Goal: Information Seeking & Learning: Find specific fact

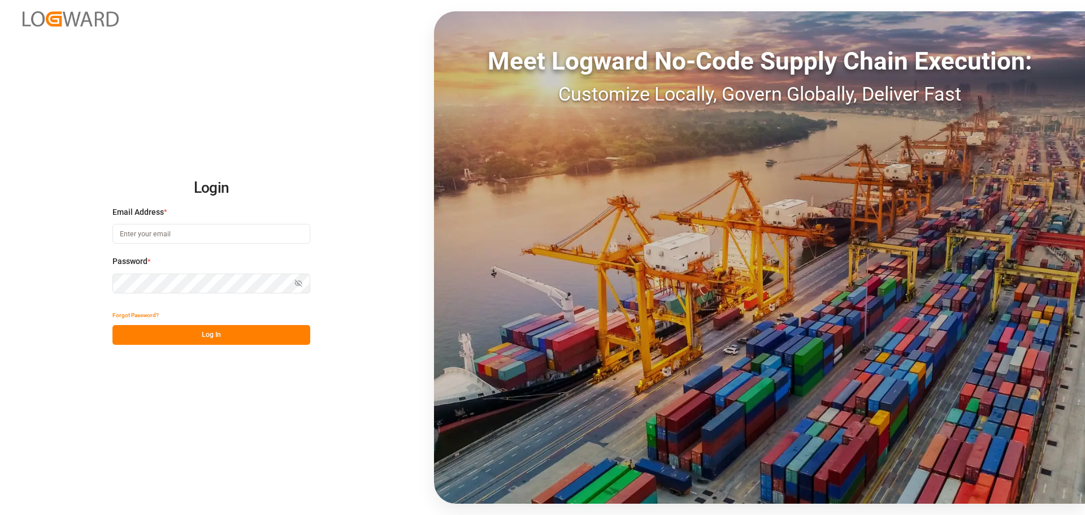
type input "[EMAIL_ADDRESS][PERSON_NAME][DOMAIN_NAME]"
click at [211, 331] on button "Log In" at bounding box center [211, 335] width 198 height 20
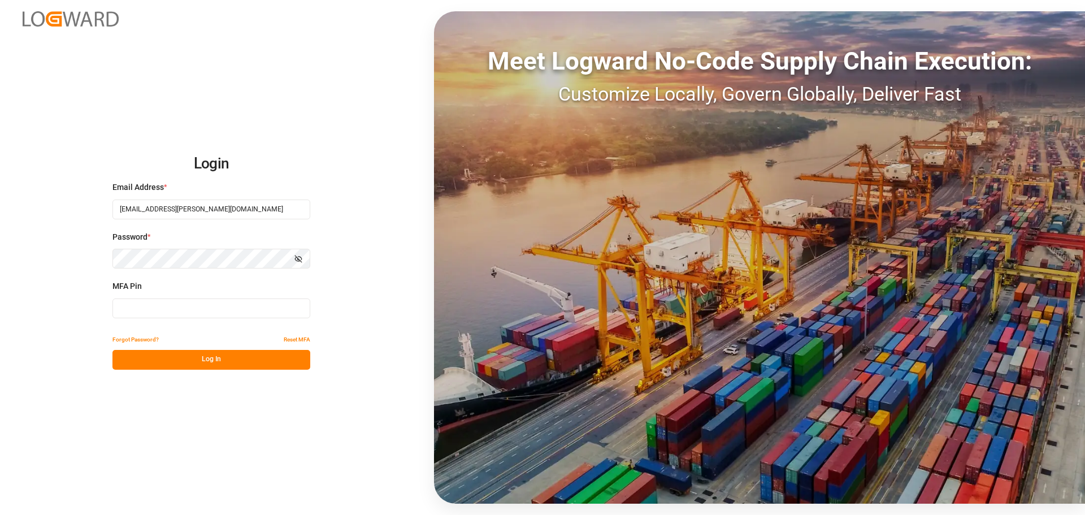
click at [209, 314] on input at bounding box center [211, 308] width 198 height 20
type input "571206"
click at [222, 361] on button "Log In" at bounding box center [211, 360] width 198 height 20
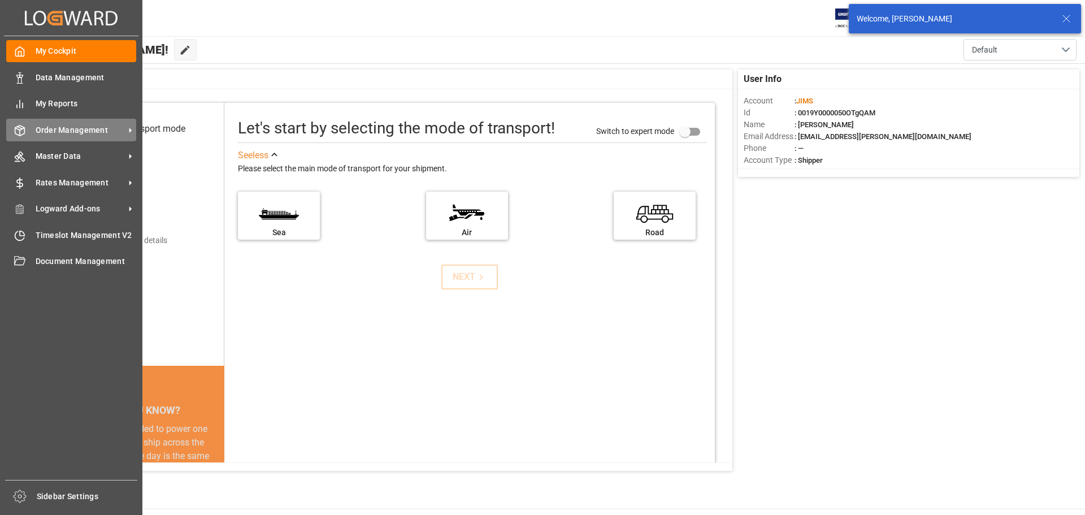
click at [22, 133] on icon at bounding box center [19, 130] width 11 height 11
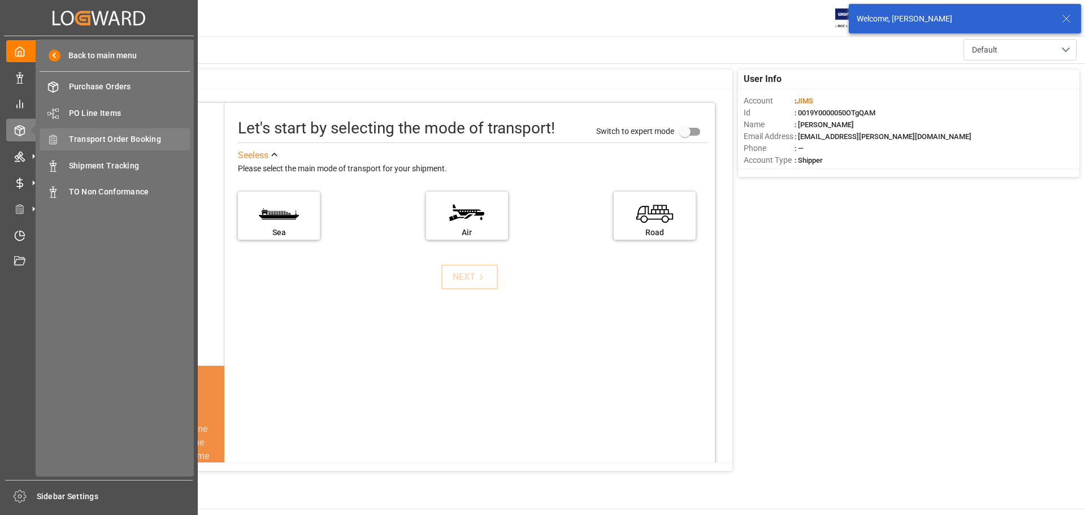
click at [120, 140] on span "Transport Order Booking" at bounding box center [129, 139] width 121 height 12
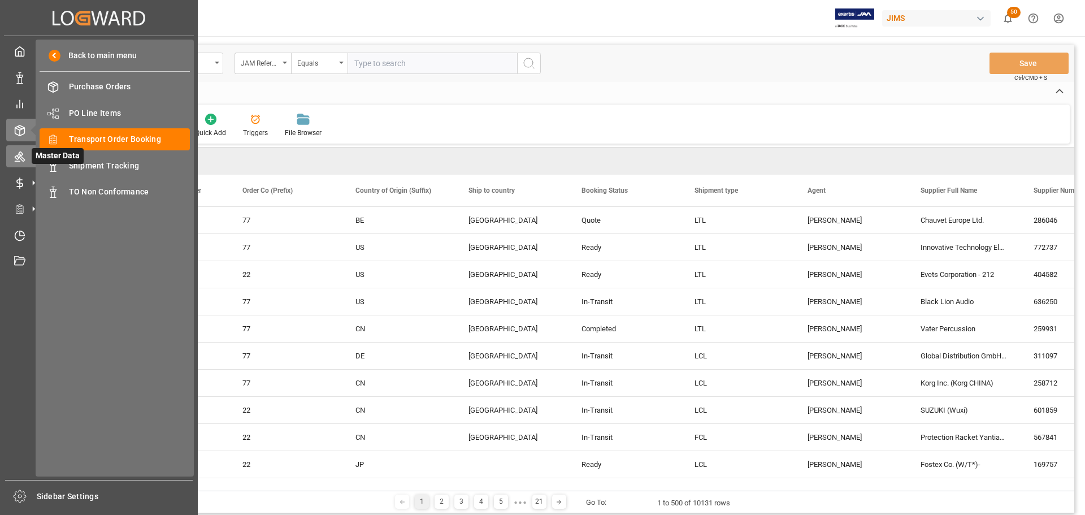
click at [10, 155] on div at bounding box center [15, 156] width 19 height 12
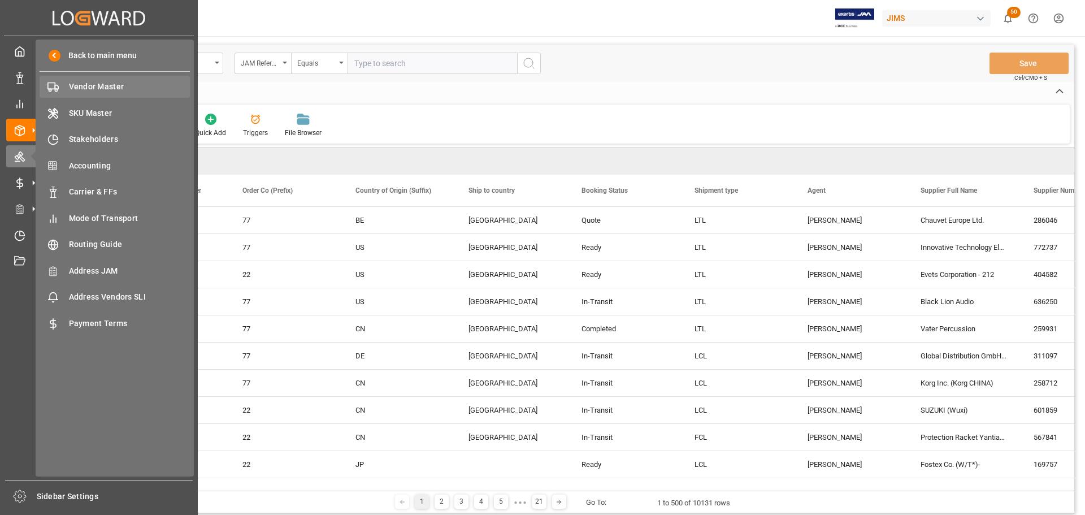
click at [104, 82] on span "Vendor Master" at bounding box center [129, 87] width 121 height 12
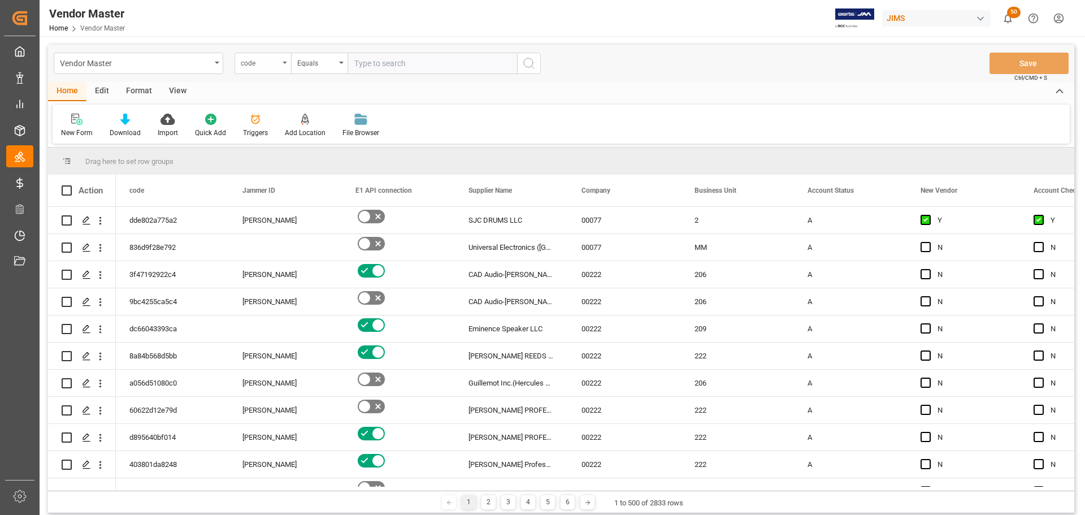
click at [284, 58] on div "code" at bounding box center [262, 63] width 57 height 21
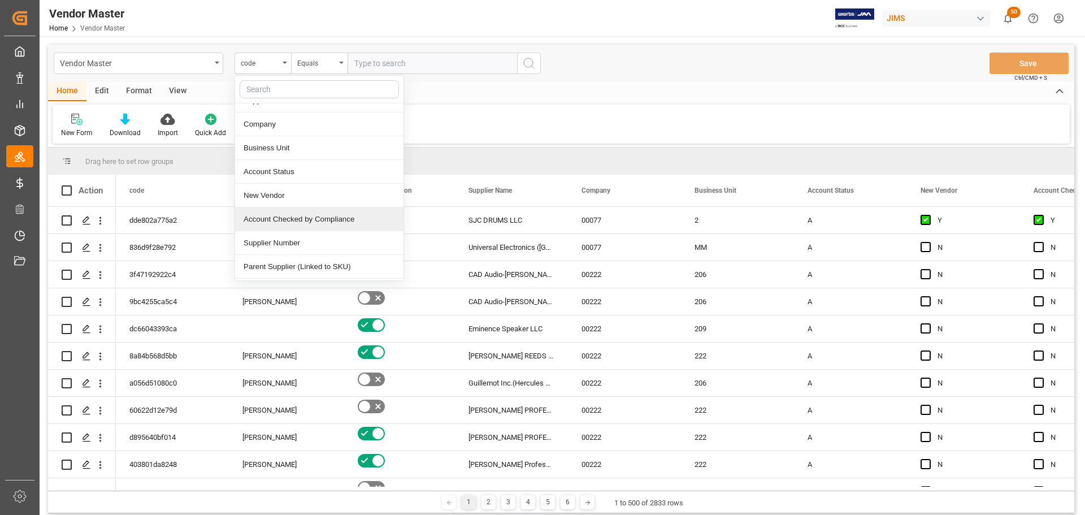
scroll to position [113, 0]
click at [301, 225] on div "Supplier Number" at bounding box center [319, 216] width 168 height 24
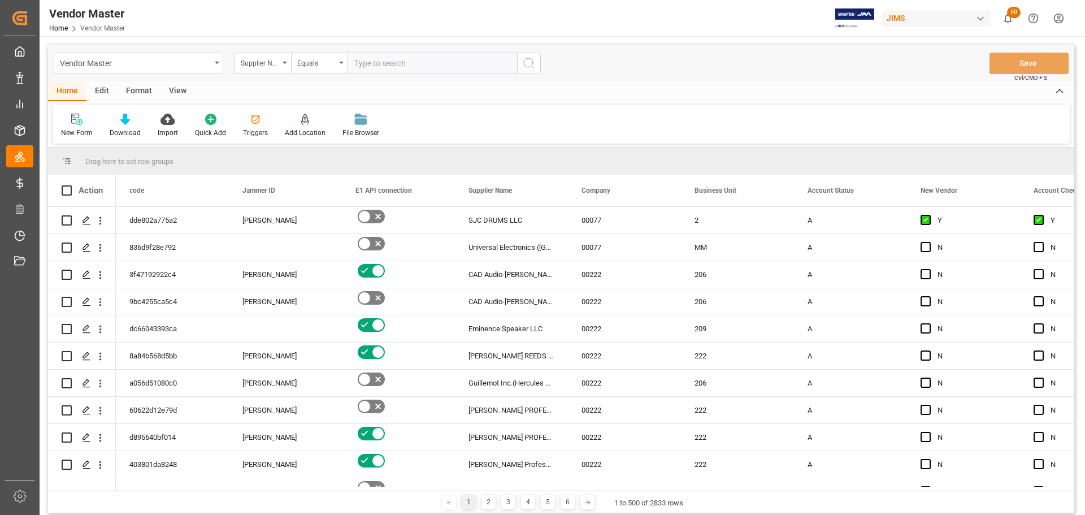
click at [363, 59] on input "text" at bounding box center [433, 63] width 170 height 21
paste input "399268"
type input "399268"
click at [525, 63] on icon "search button" at bounding box center [529, 64] width 14 height 14
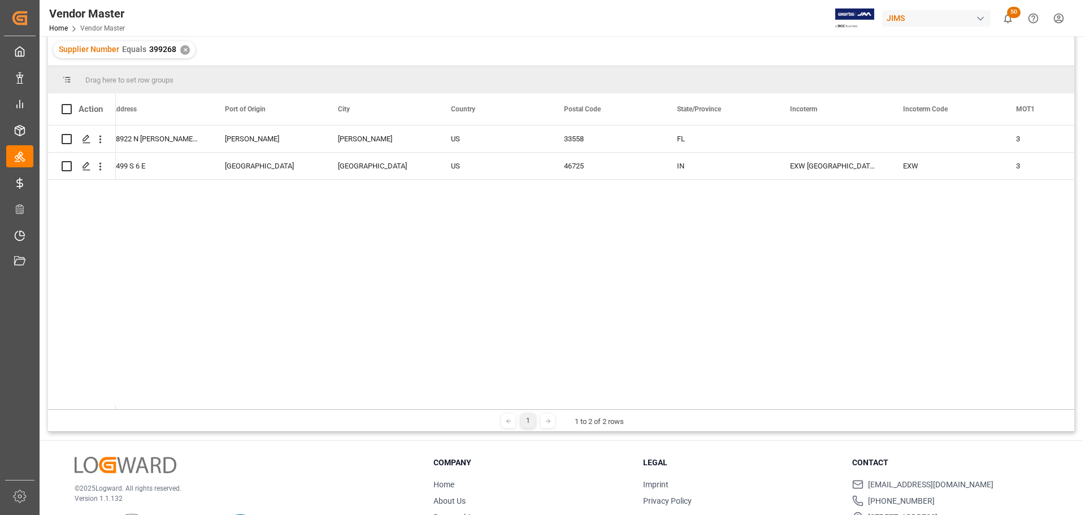
scroll to position [0, 2169]
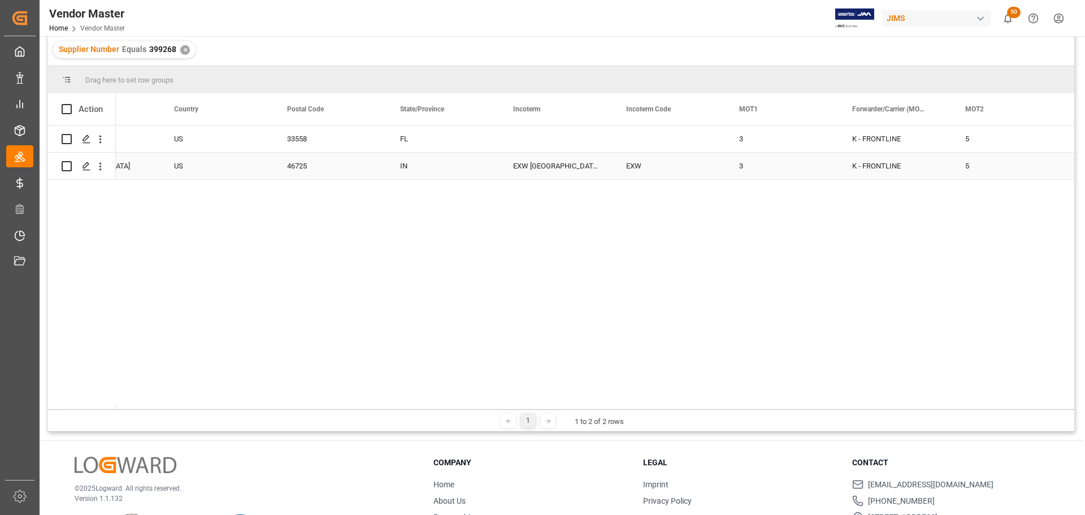
click at [561, 147] on div "Press SPACE to select this row." at bounding box center [556, 138] width 113 height 27
click at [554, 172] on div "EXW [GEOGRAPHIC_DATA] IN [GEOGRAPHIC_DATA]" at bounding box center [556, 166] width 113 height 27
click at [563, 164] on div "EXW [GEOGRAPHIC_DATA] IN [GEOGRAPHIC_DATA]" at bounding box center [556, 166] width 113 height 27
click at [574, 158] on input "EXW [GEOGRAPHIC_DATA] IN [GEOGRAPHIC_DATA]" at bounding box center [556, 159] width 95 height 21
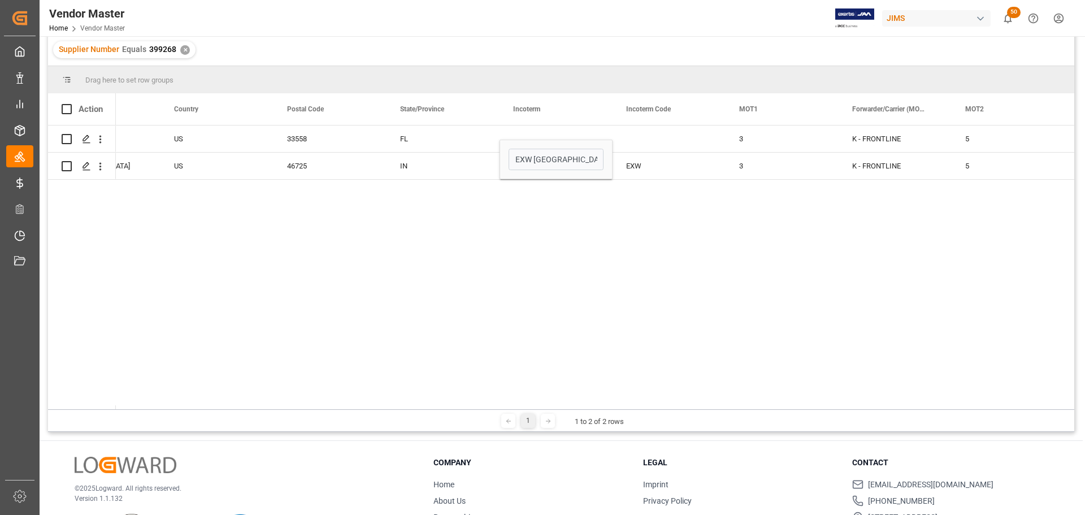
click at [611, 205] on div "[PERSON_NAME] [PERSON_NAME] [GEOGRAPHIC_DATA] 33558 FL 3 K - FRONTLINE 5 R - UP…" at bounding box center [595, 267] width 958 height 284
click at [553, 156] on input "EXW [GEOGRAPHIC_DATA] IN [GEOGRAPHIC_DATA]" at bounding box center [556, 159] width 95 height 21
